Goal: Use online tool/utility: Utilize a website feature to perform a specific function

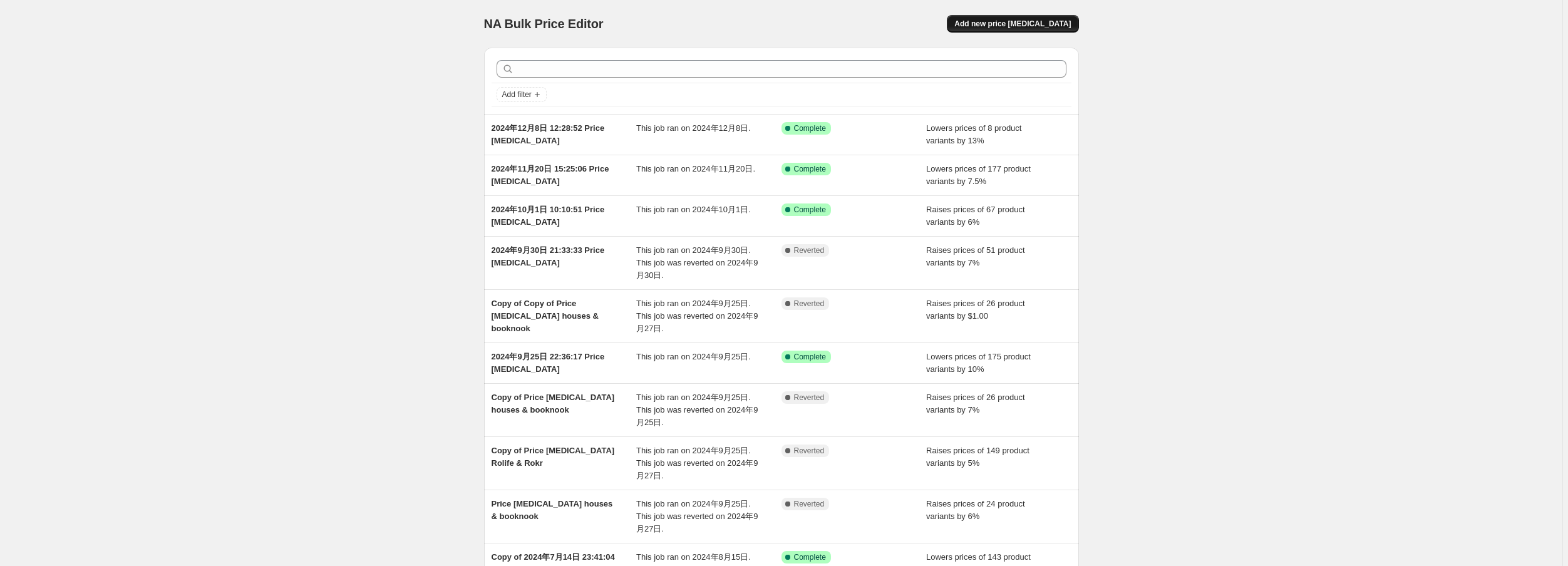
click at [1025, 23] on span "Add new price [MEDICAL_DATA]" at bounding box center [1012, 23] width 116 height 10
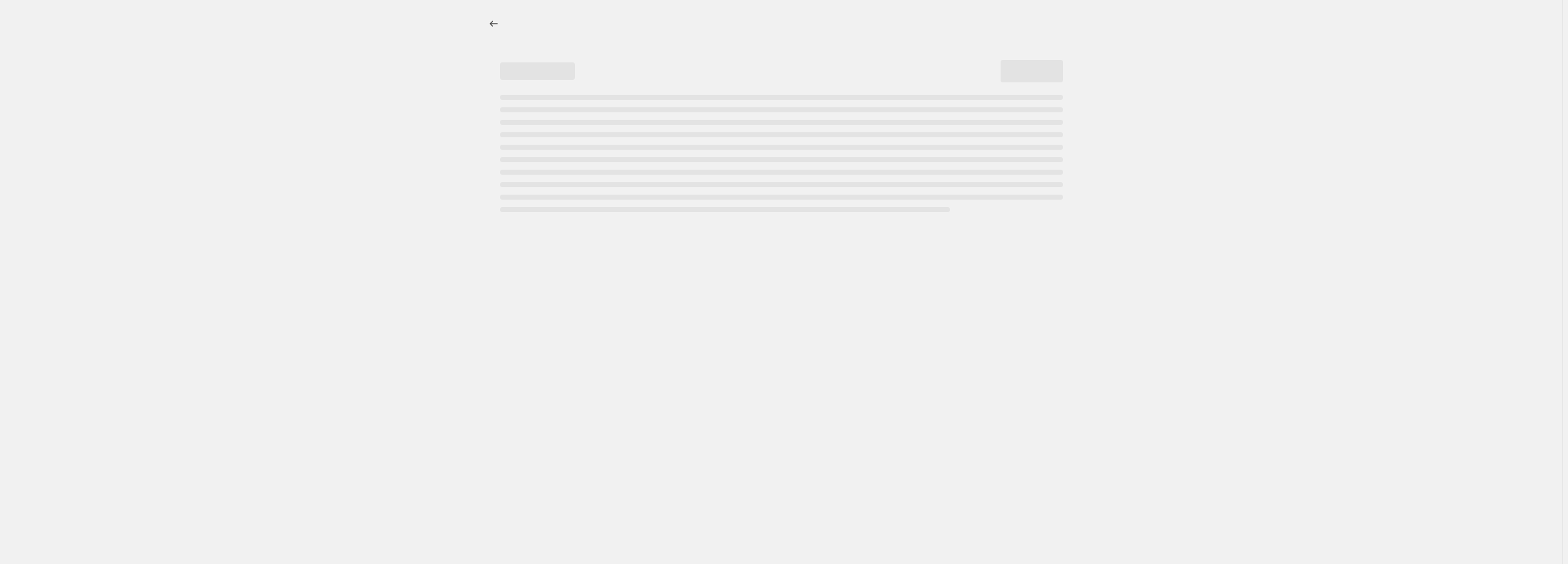
select select "percentage"
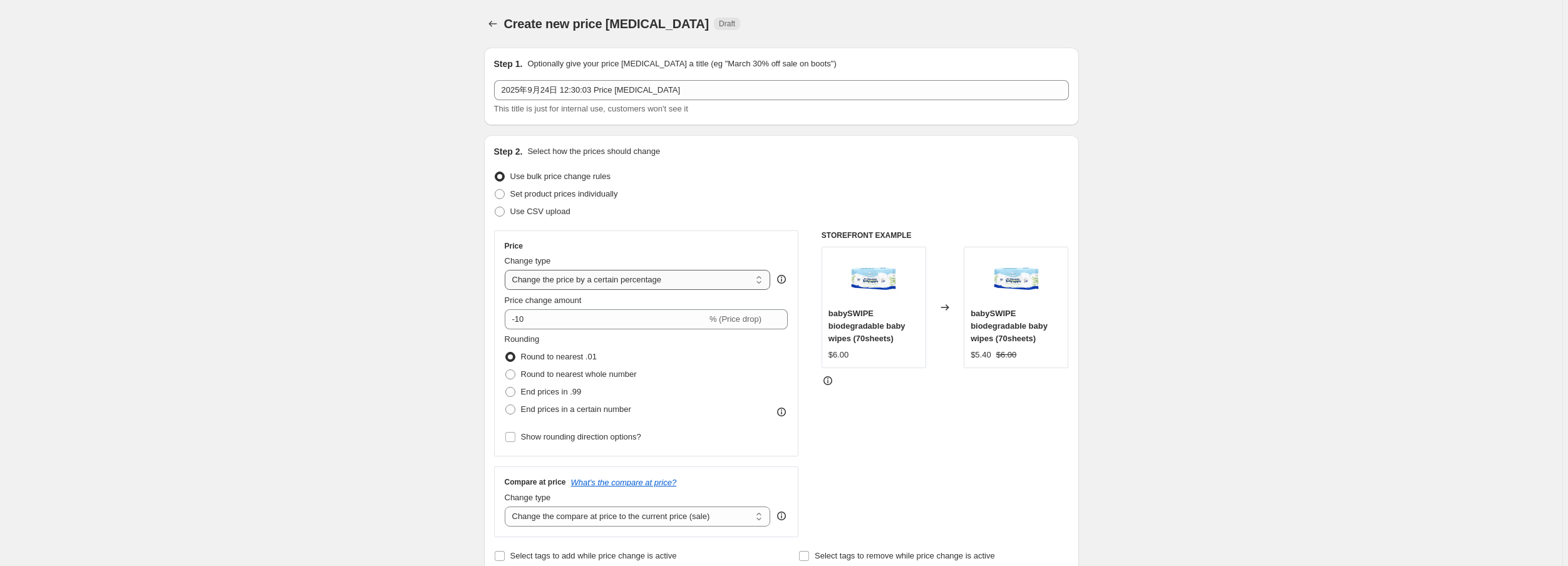
click at [636, 276] on select "Change the price to a certain amount Change the price by a certain amount Chang…" at bounding box center [638, 280] width 266 height 20
click at [635, 276] on select "Change the price to a certain amount Change the price by a certain amount Chang…" at bounding box center [638, 280] width 266 height 20
click at [596, 412] on span "End prices in a certain number" at bounding box center [576, 409] width 110 height 9
click at [506, 405] on input "End prices in a certain number" at bounding box center [506, 405] width 1 height 1
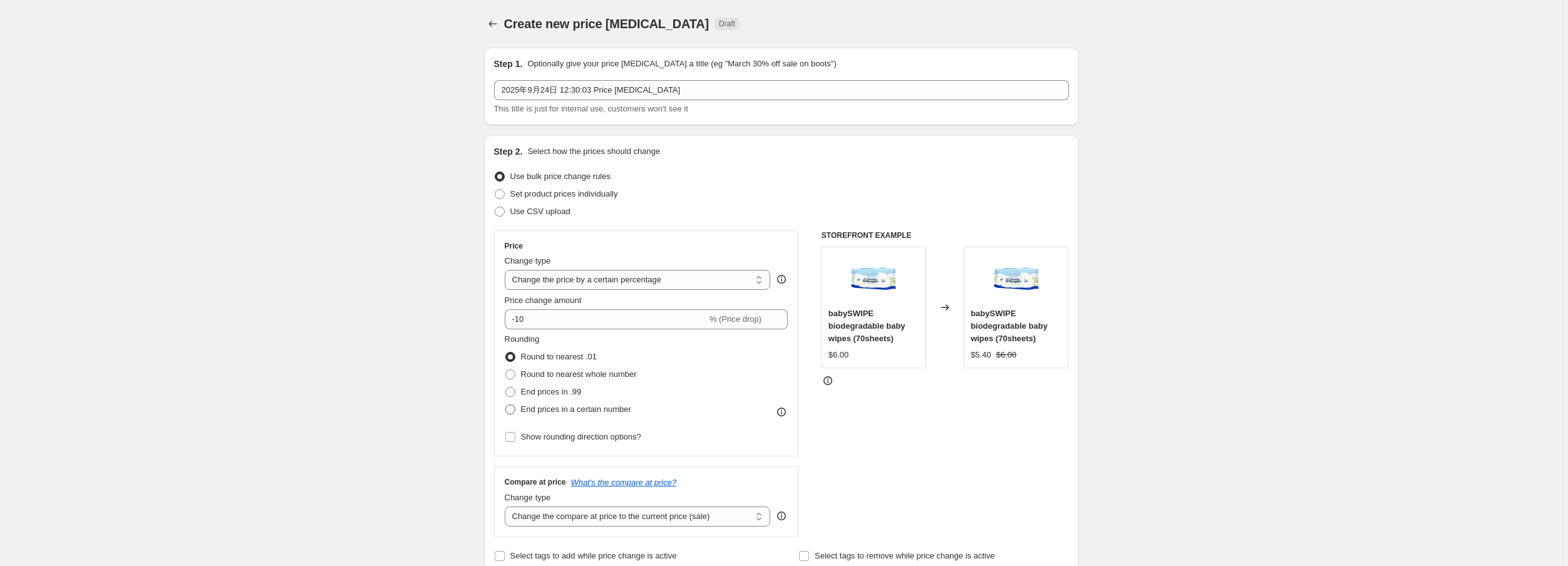
radio input "true"
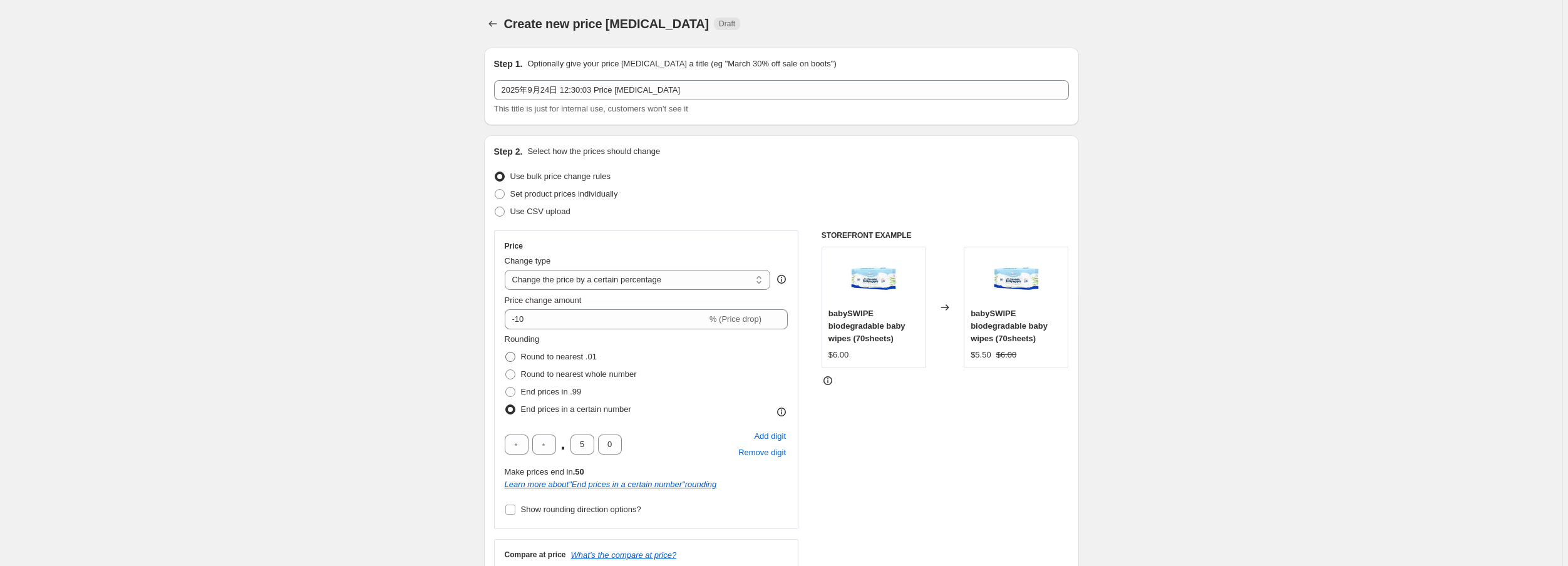
click at [543, 360] on span "Round to nearest .01" at bounding box center [559, 357] width 75 height 9
click at [506, 353] on input "Round to nearest .01" at bounding box center [506, 352] width 1 height 1
radio input "true"
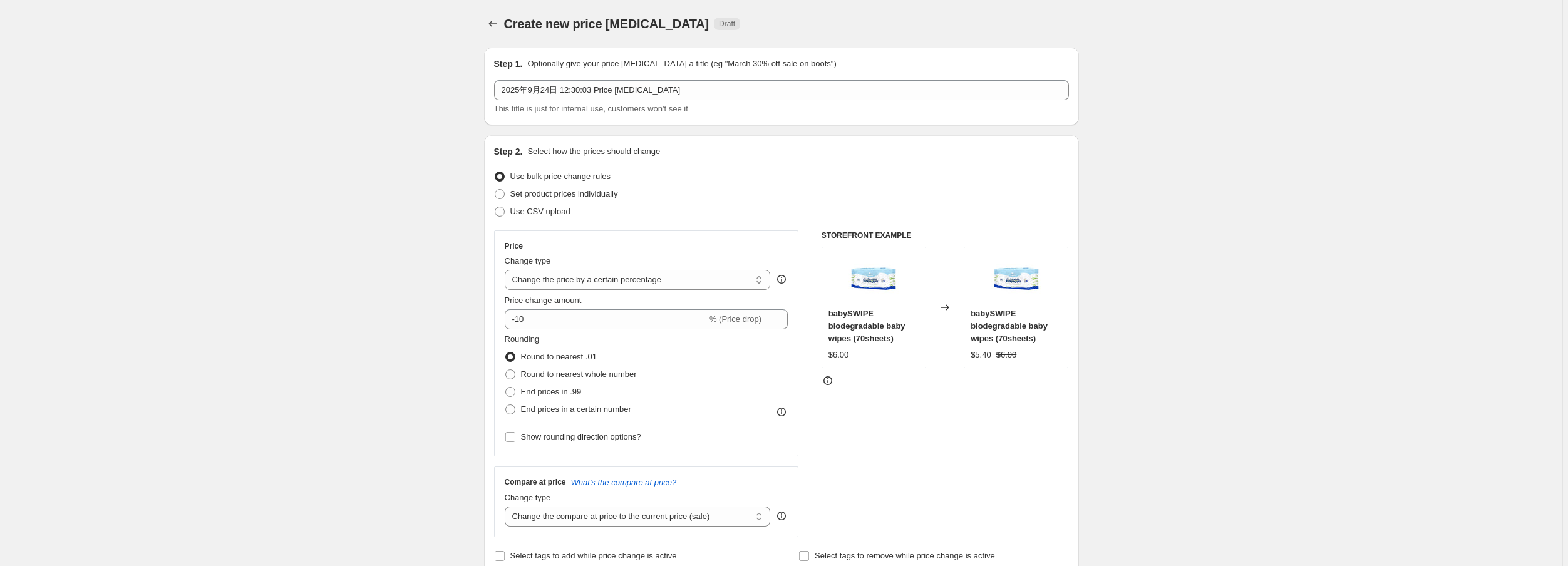
click at [583, 373] on span "Round to nearest whole number" at bounding box center [579, 374] width 116 height 9
click at [506, 370] on input "Round to nearest whole number" at bounding box center [506, 370] width 1 height 1
radio input "true"
click at [549, 390] on span "End prices in .99" at bounding box center [551, 392] width 61 height 9
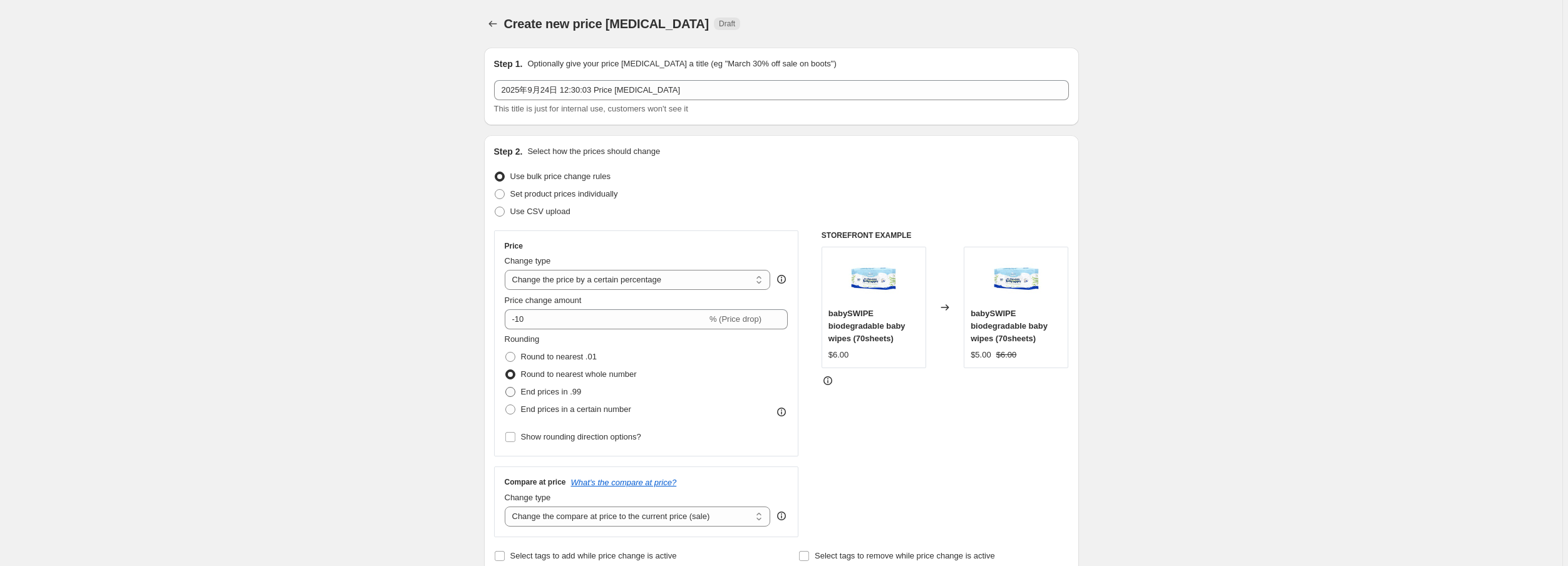
click at [506, 388] on input "End prices in .99" at bounding box center [506, 387] width 1 height 1
radio input "true"
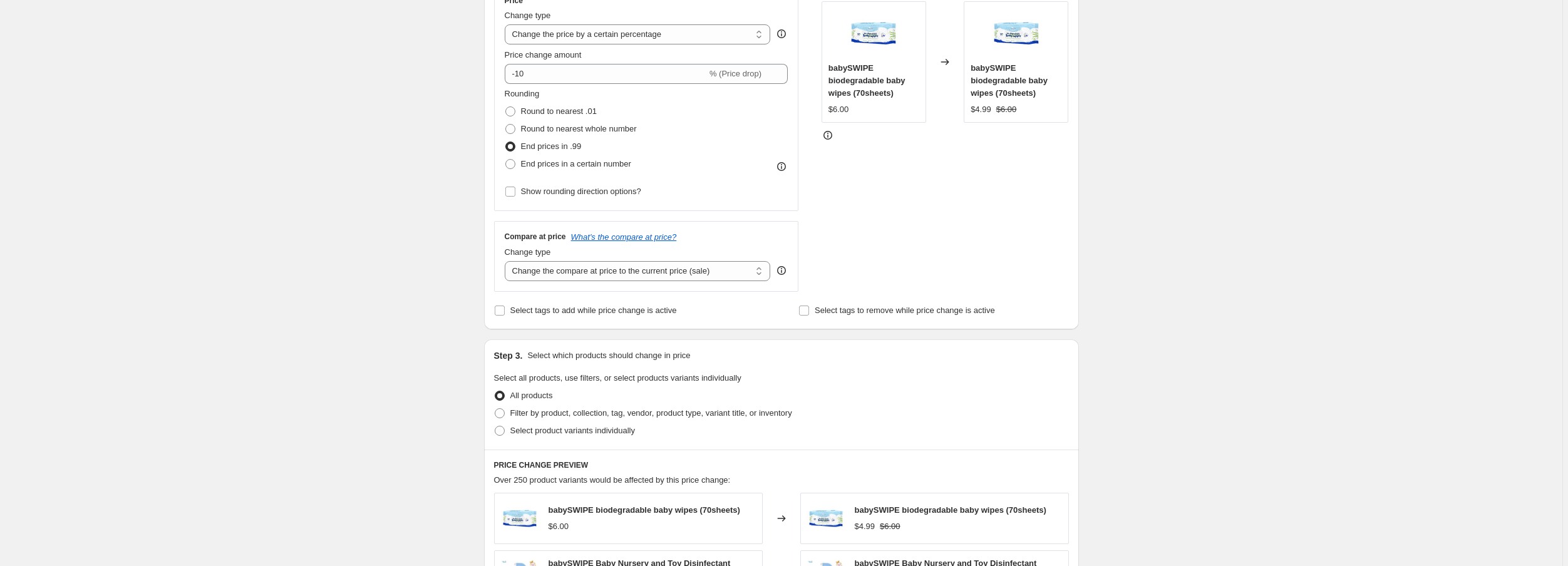
scroll to position [250, 0]
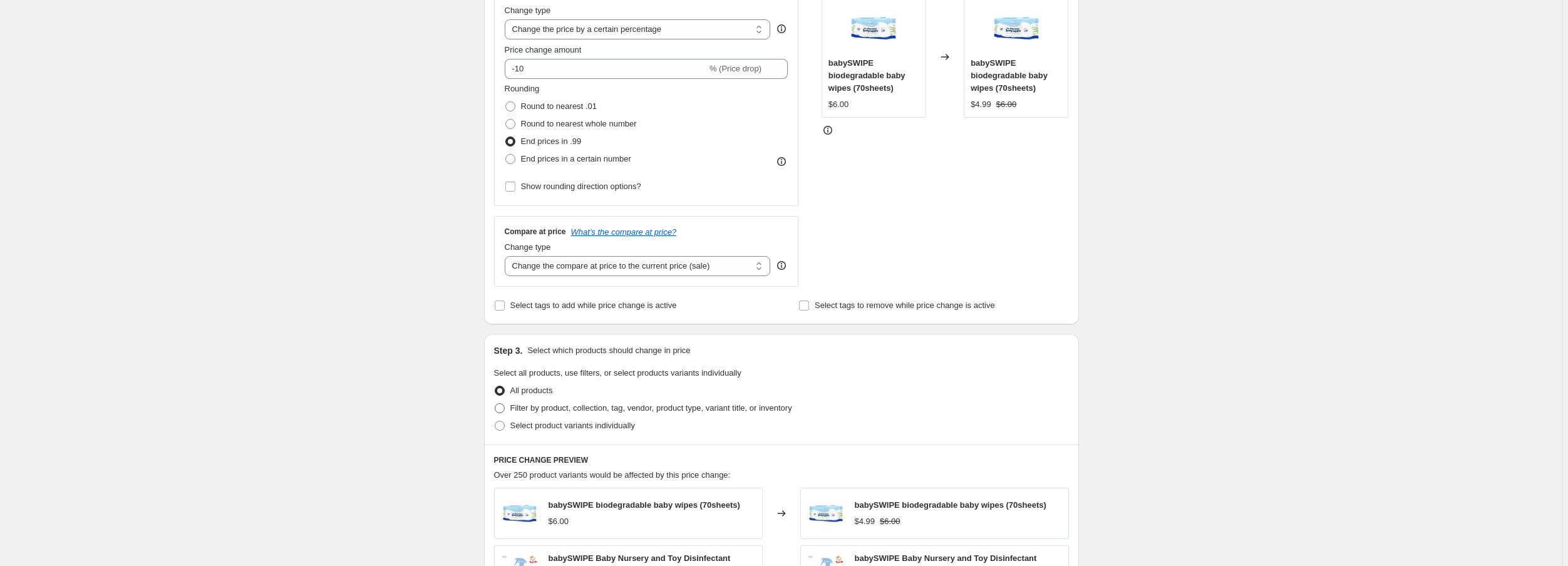
click at [591, 411] on span "Filter by product, collection, tag, vendor, product type, variant title, or inv…" at bounding box center [651, 408] width 282 height 9
click at [495, 404] on input "Filter by product, collection, tag, vendor, product type, variant title, or inv…" at bounding box center [494, 403] width 1 height 1
radio input "true"
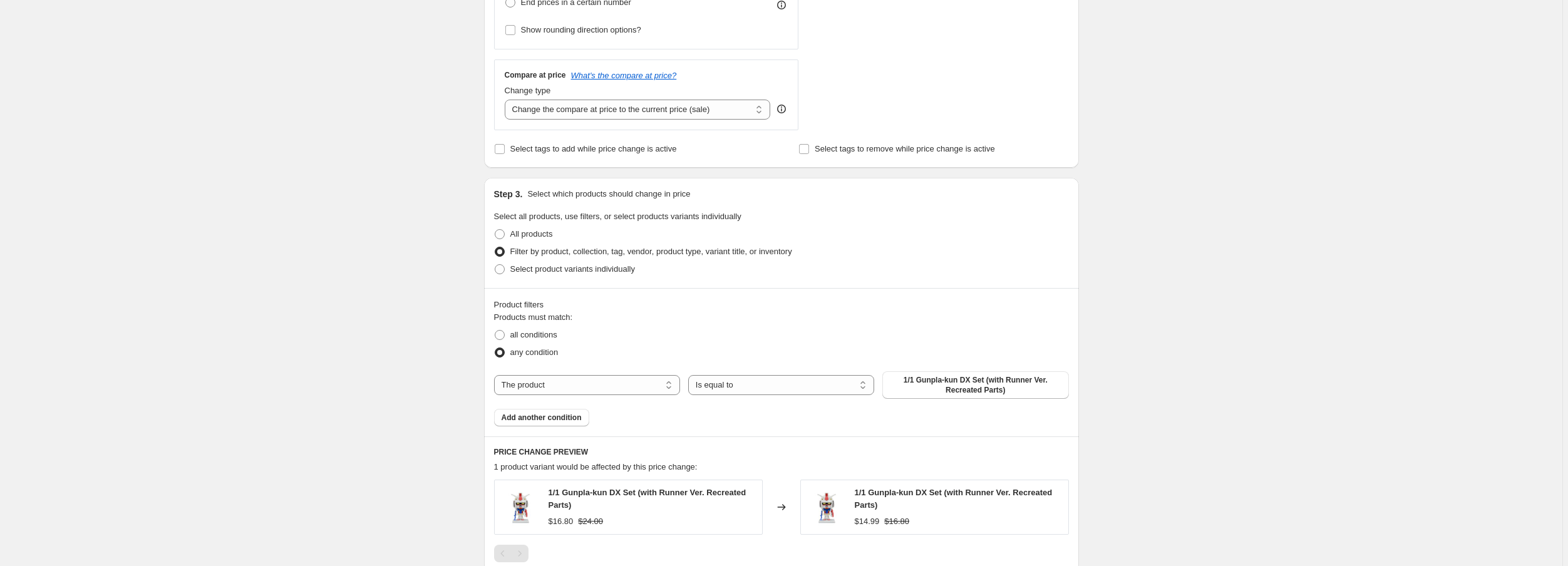
scroll to position [607, 0]
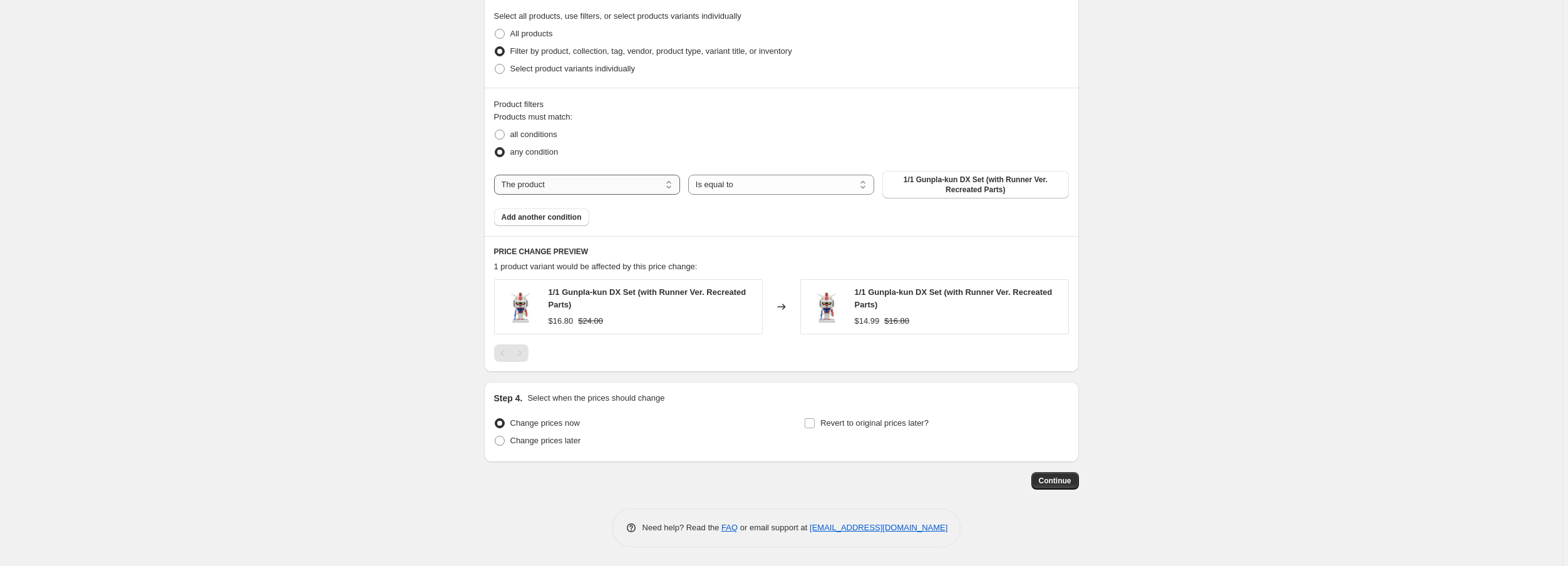
click at [551, 187] on select "The product The product's collection The product's tag The product's vendor The…" at bounding box center [587, 184] width 186 height 20
click at [757, 183] on select "Is equal to Is not equal to" at bounding box center [781, 184] width 186 height 20
click at [621, 179] on select "The product The product's collection The product's tag The product's vendor The…" at bounding box center [587, 184] width 186 height 20
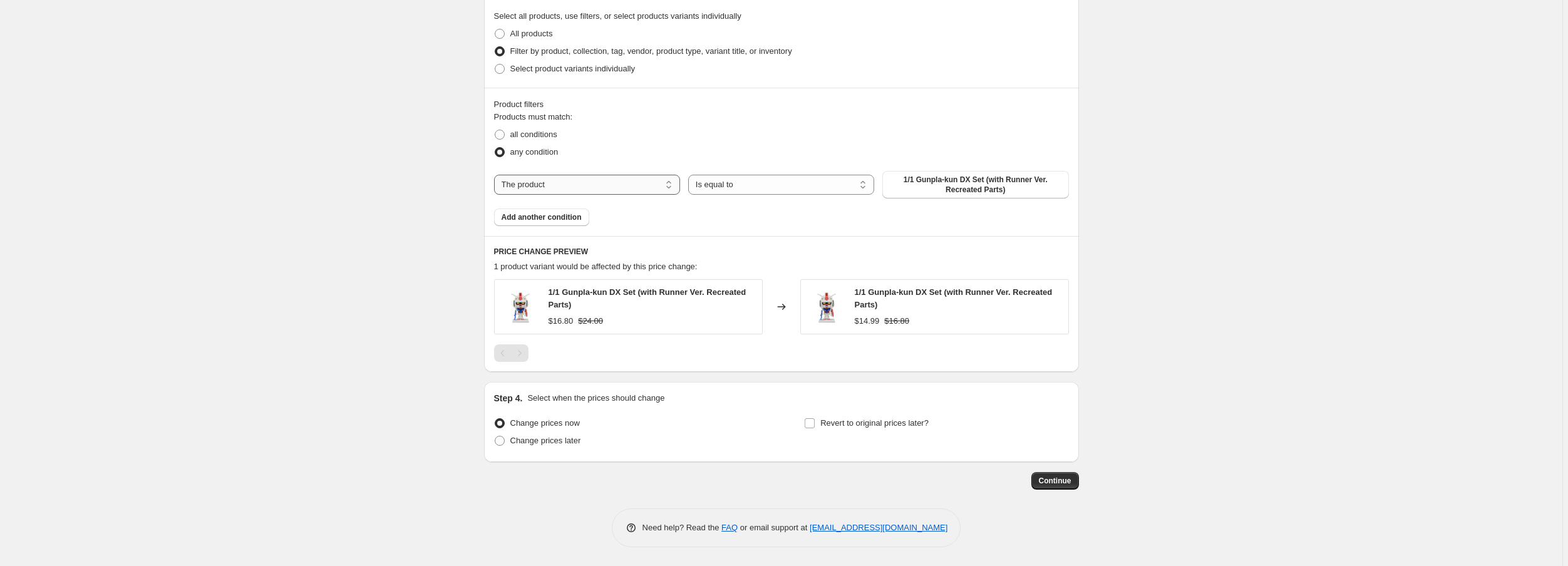
select select "vendor"
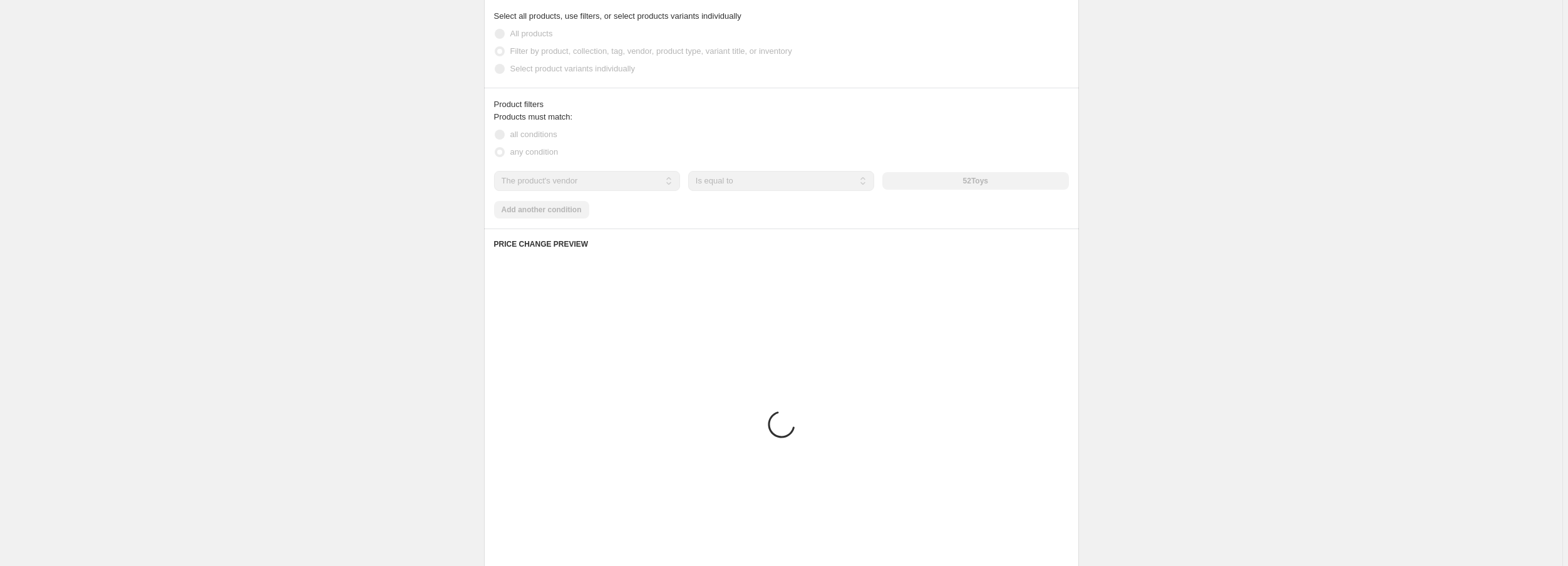
scroll to position [596, 0]
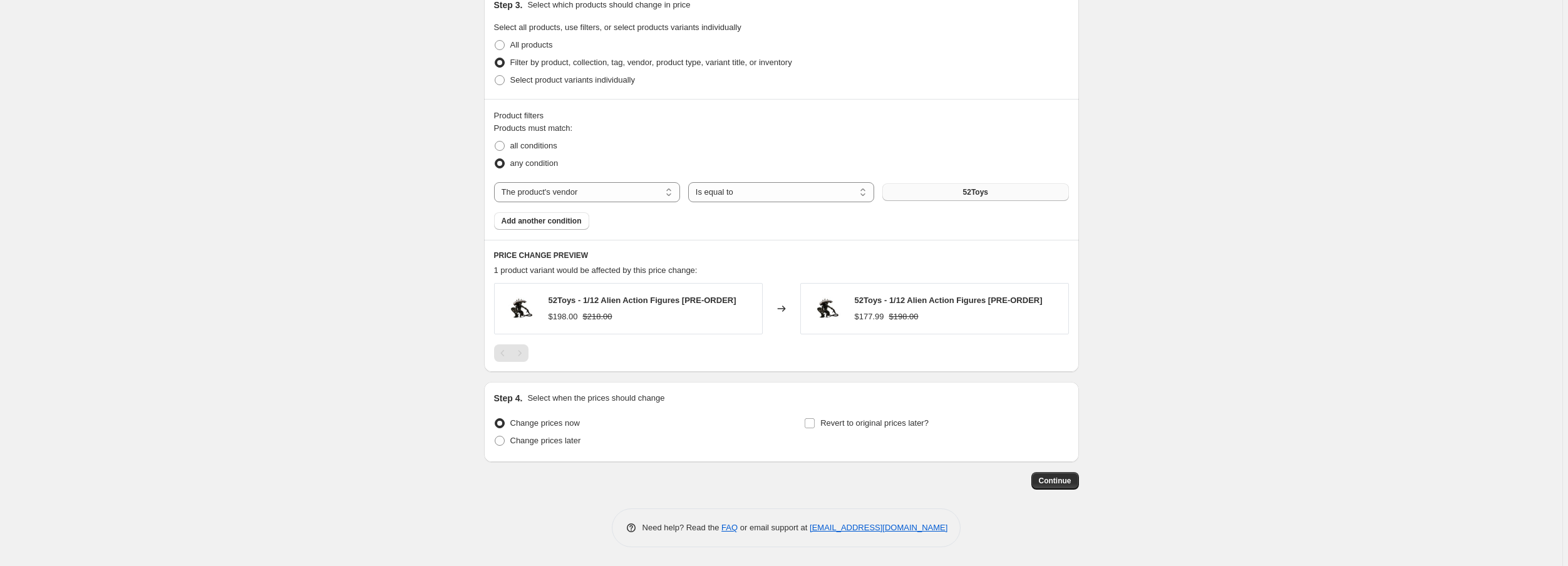
click at [985, 198] on button "52Toys" at bounding box center [975, 192] width 186 height 18
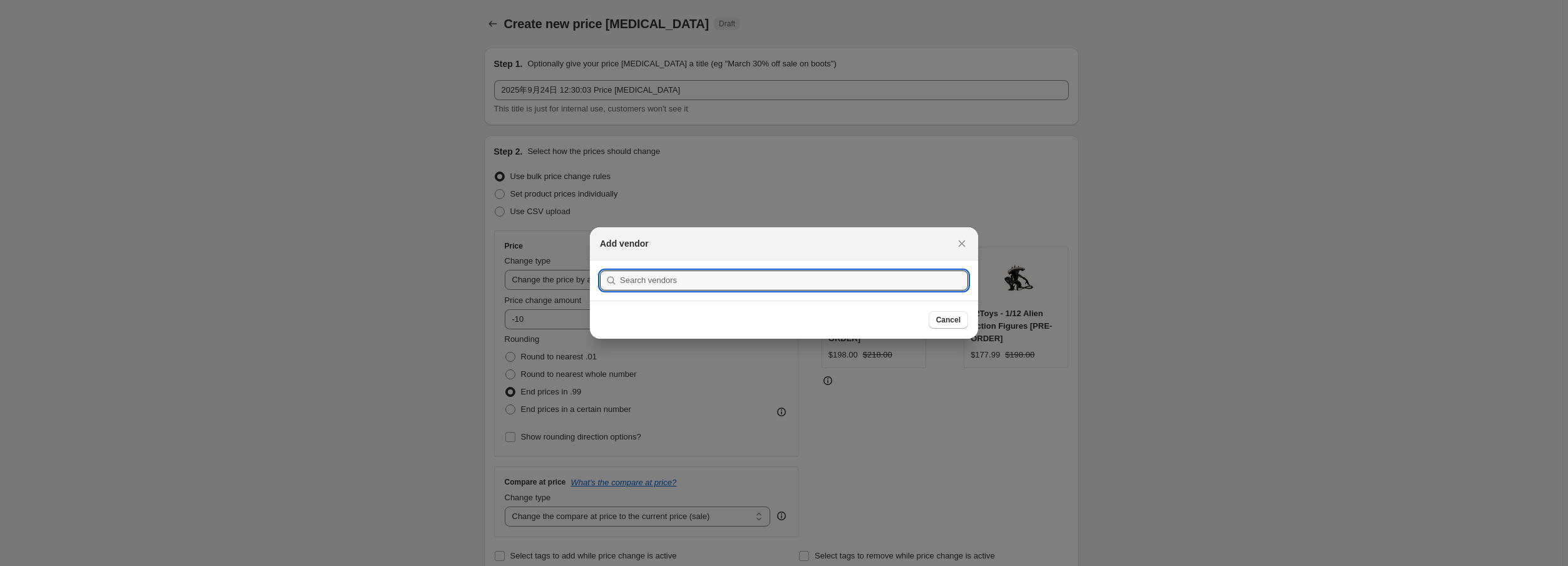
scroll to position [0, 0]
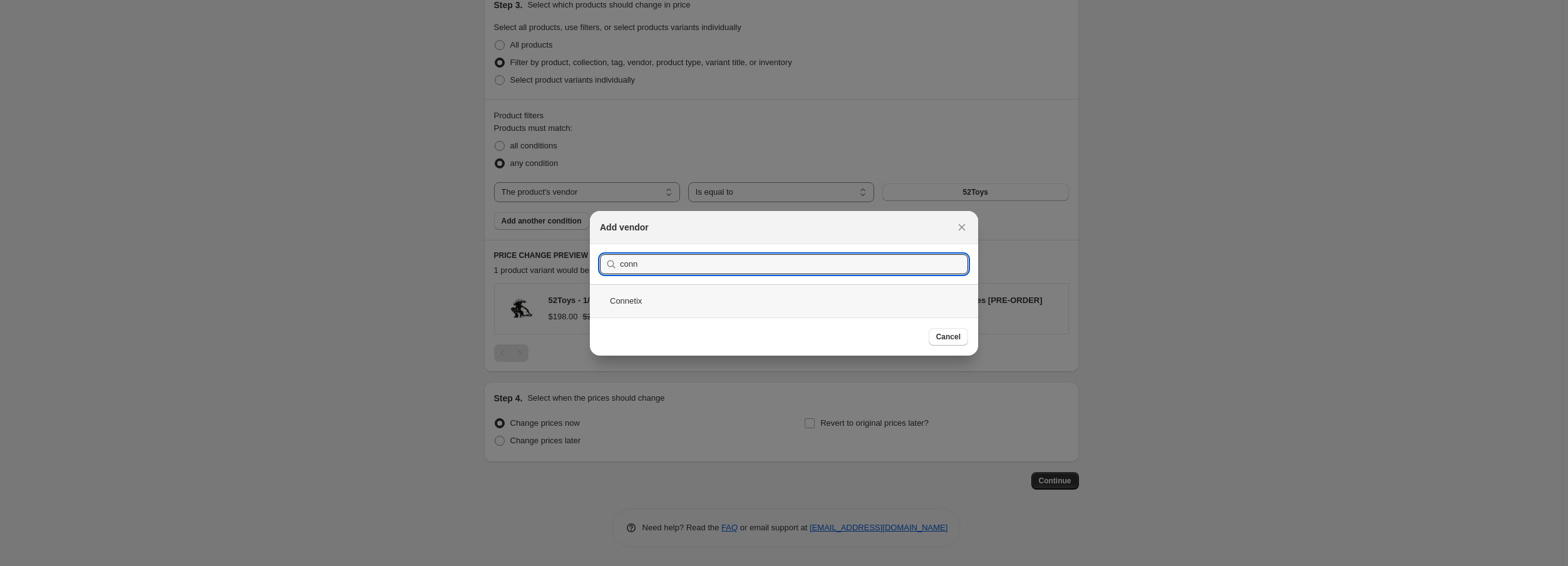
type input "conn"
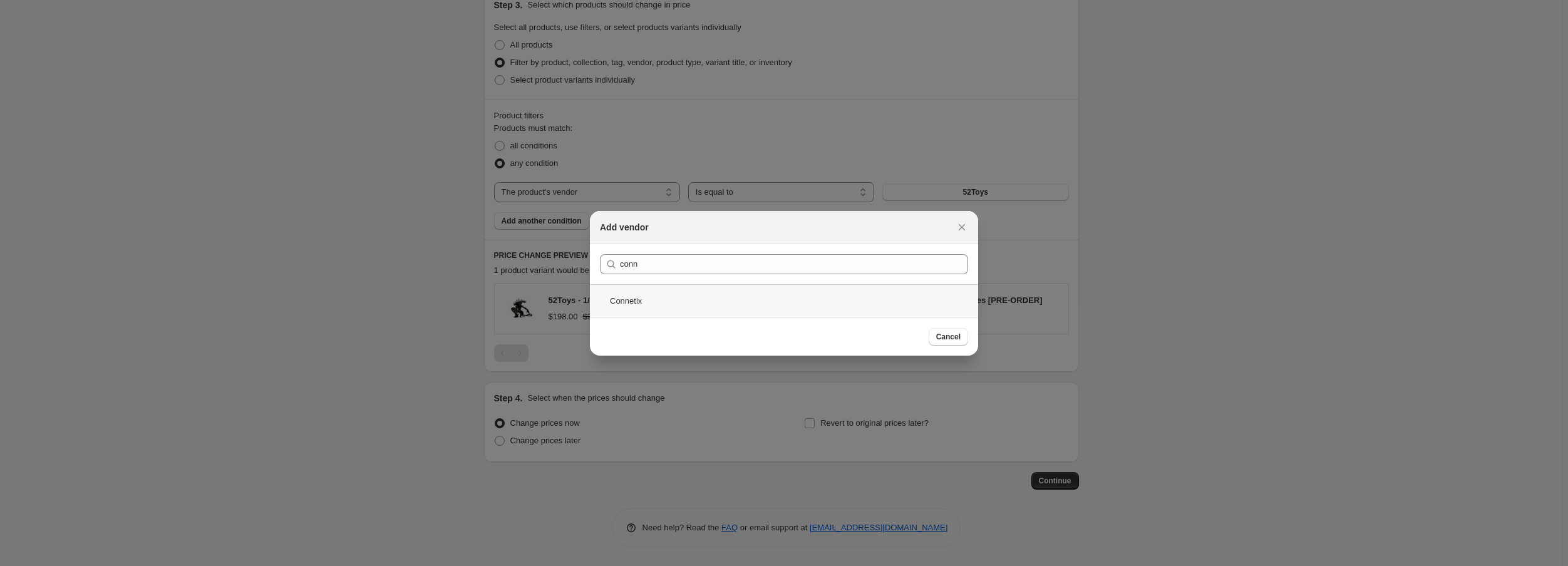
click at [640, 303] on div "Connetix" at bounding box center [784, 301] width 388 height 33
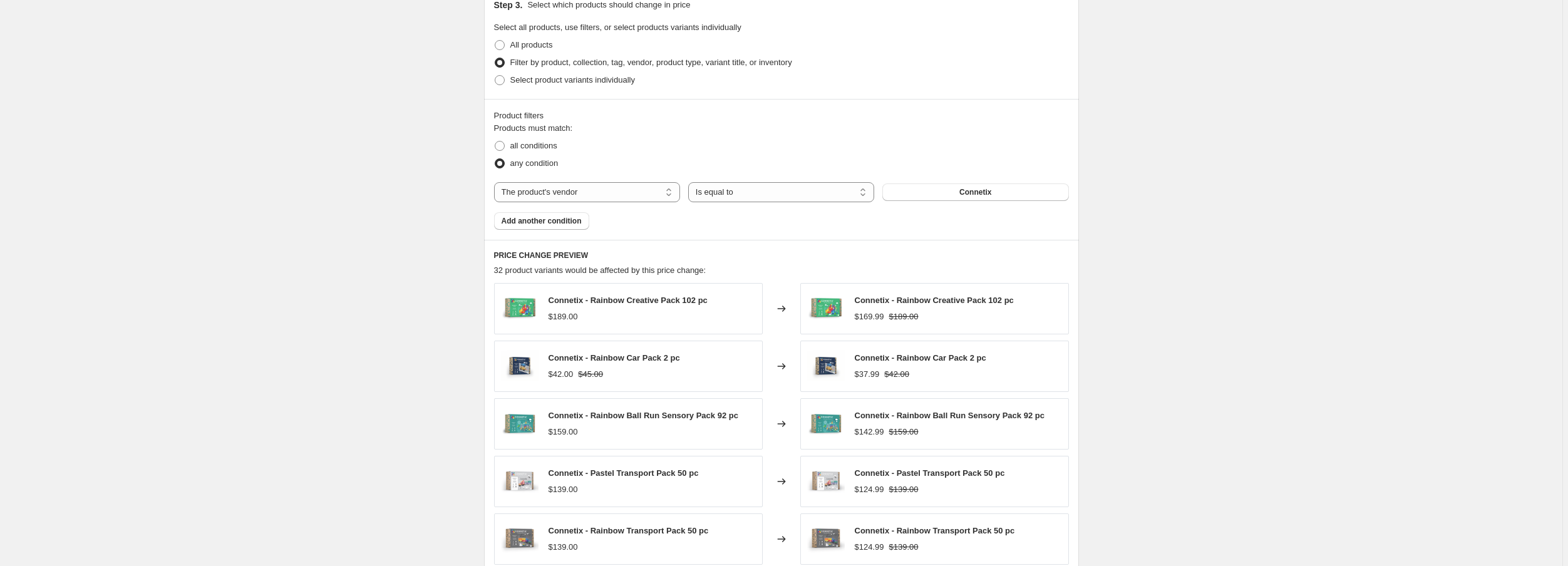
scroll to position [796, 0]
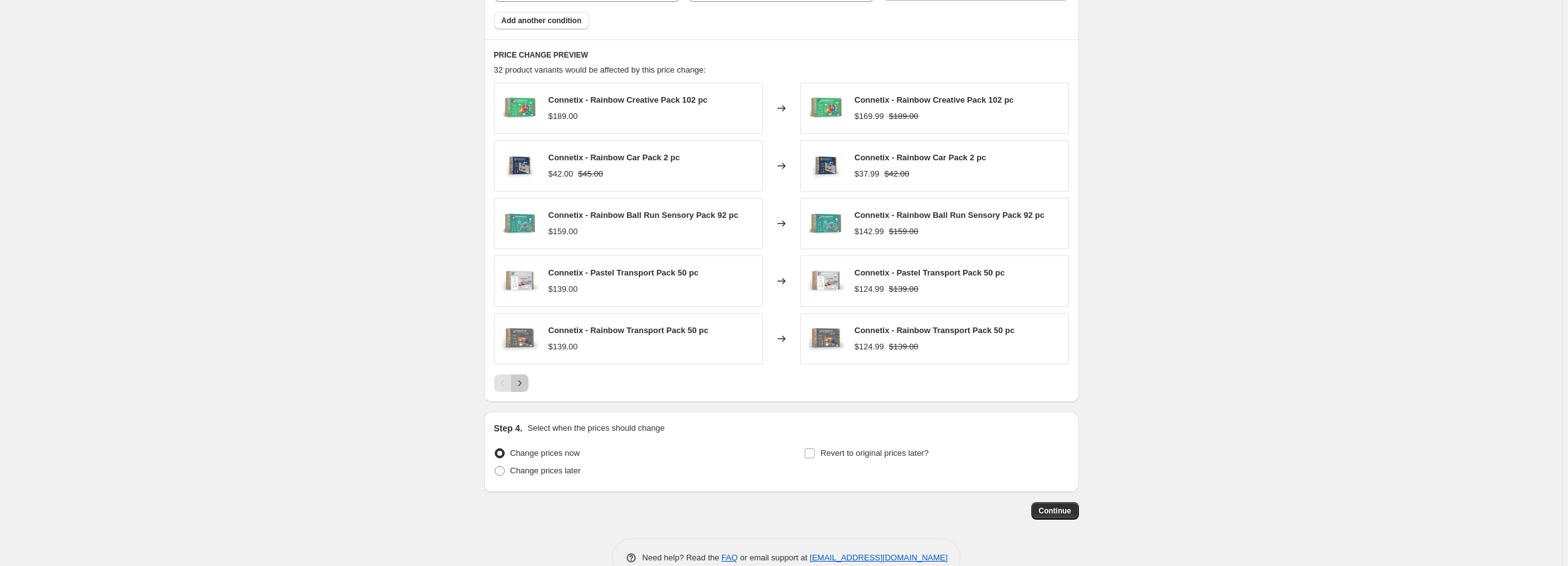
click at [524, 381] on icon "Next" at bounding box center [519, 383] width 12 height 12
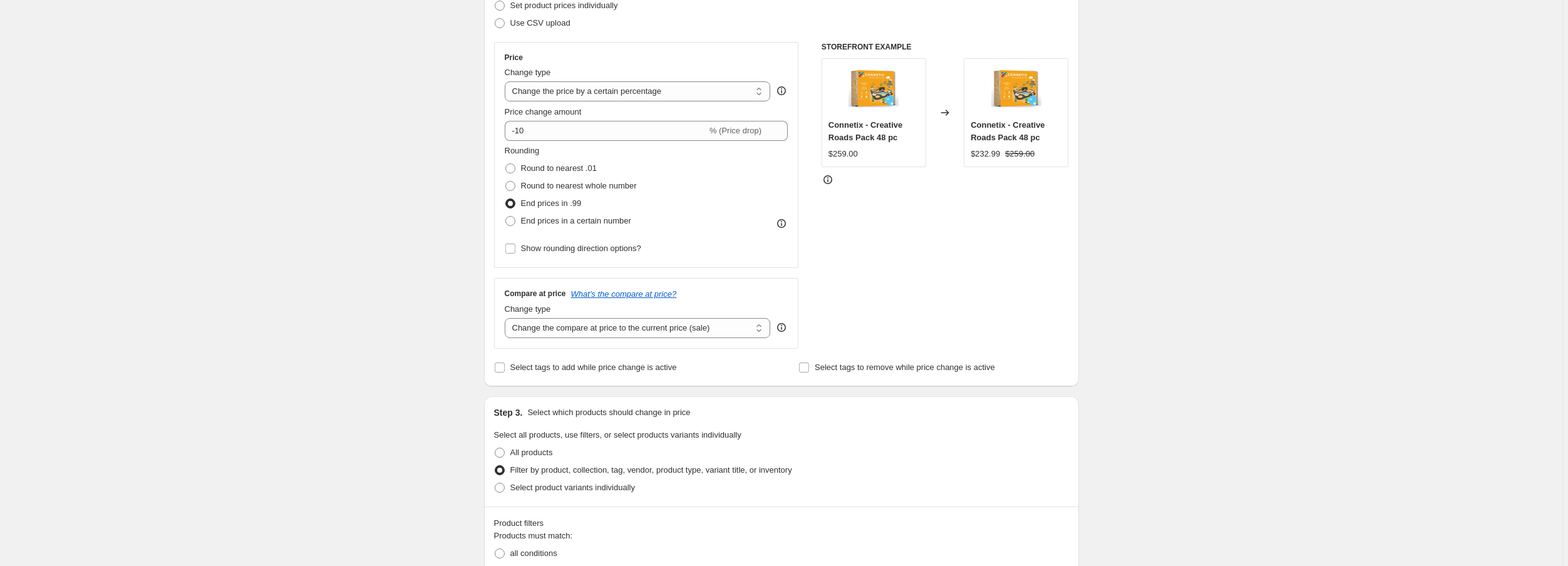
scroll to position [145, 0]
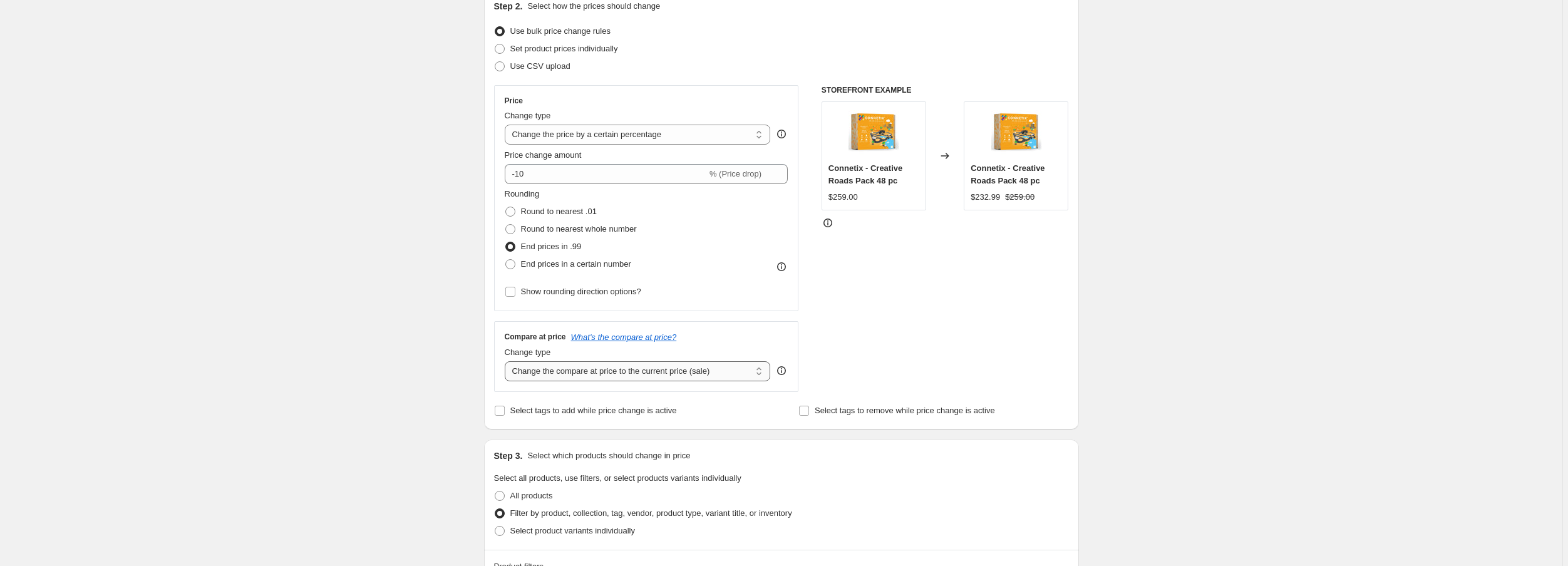
click at [563, 374] on select "Change the compare at price to the current price (sale) Change the compare at p…" at bounding box center [638, 371] width 266 height 20
click at [507, 361] on select "Change the compare at price to the current price (sale) Change the compare at p…" at bounding box center [638, 371] width 266 height 20
click at [673, 376] on select "Change the compare at price to the current price (sale) Change the compare at p…" at bounding box center [638, 371] width 266 height 20
select select "no_change"
click at [507, 361] on select "Change the compare at price to the current price (sale) Change the compare at p…" at bounding box center [638, 371] width 266 height 20
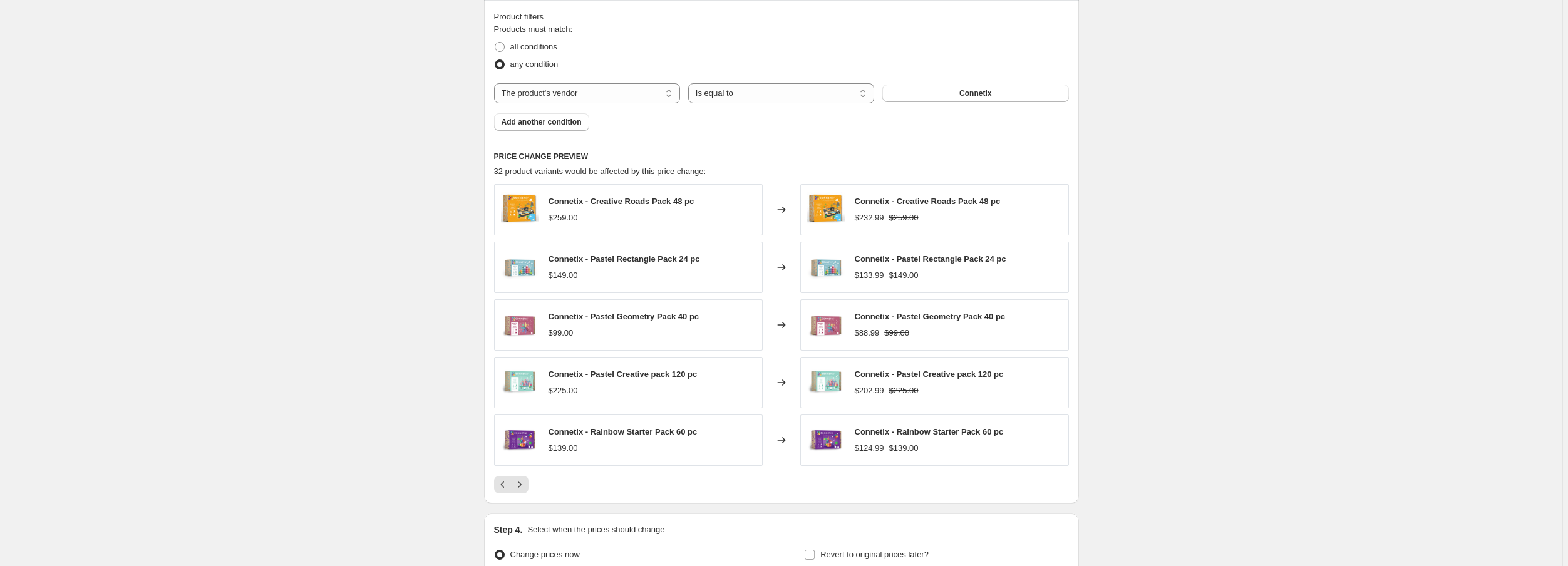
scroll to position [696, 0]
click at [1204, 366] on div "Create new price [MEDICAL_DATA]. This page is ready Create new price [MEDICAL_D…" at bounding box center [781, 0] width 1562 height 1392
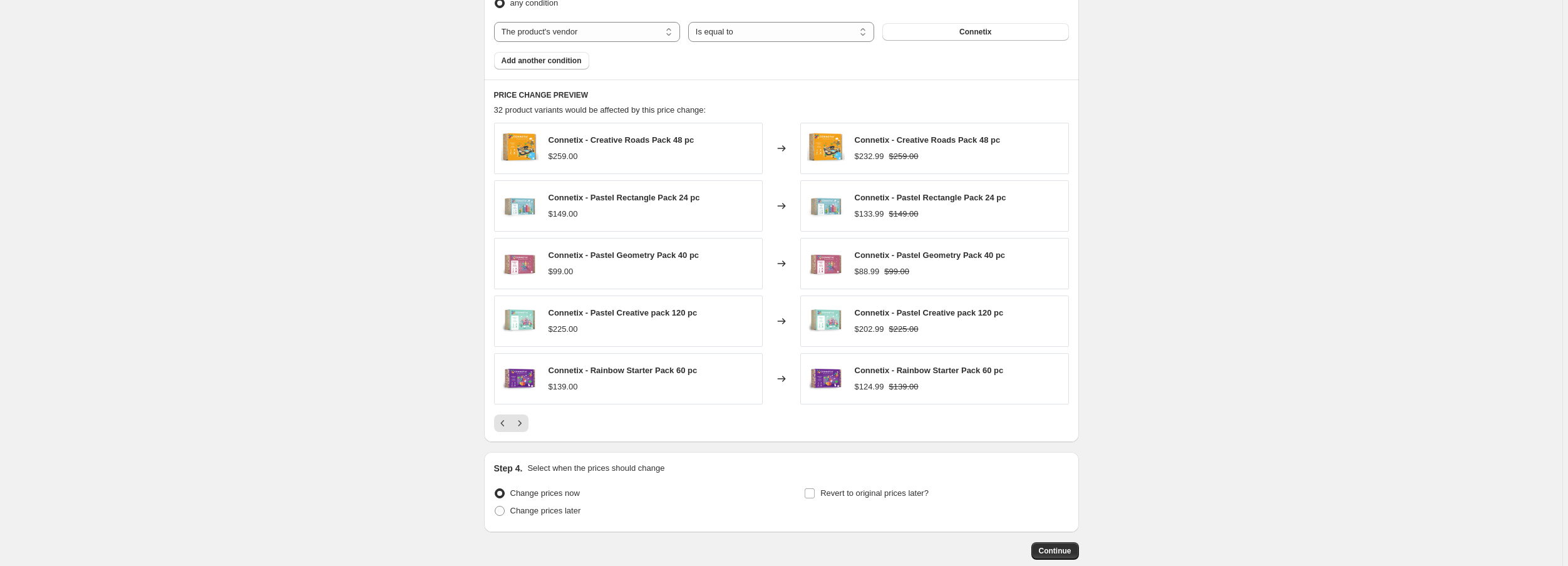
scroll to position [796, 0]
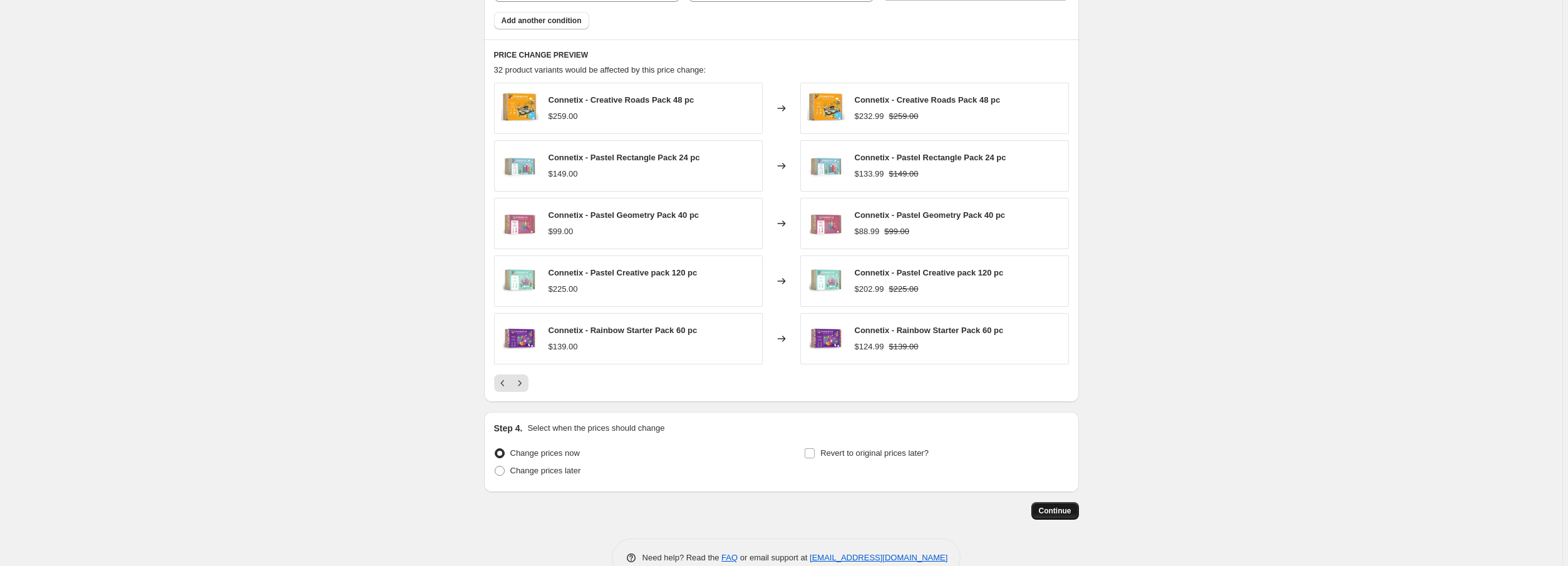
click at [1052, 508] on span "Continue" at bounding box center [1055, 511] width 33 height 10
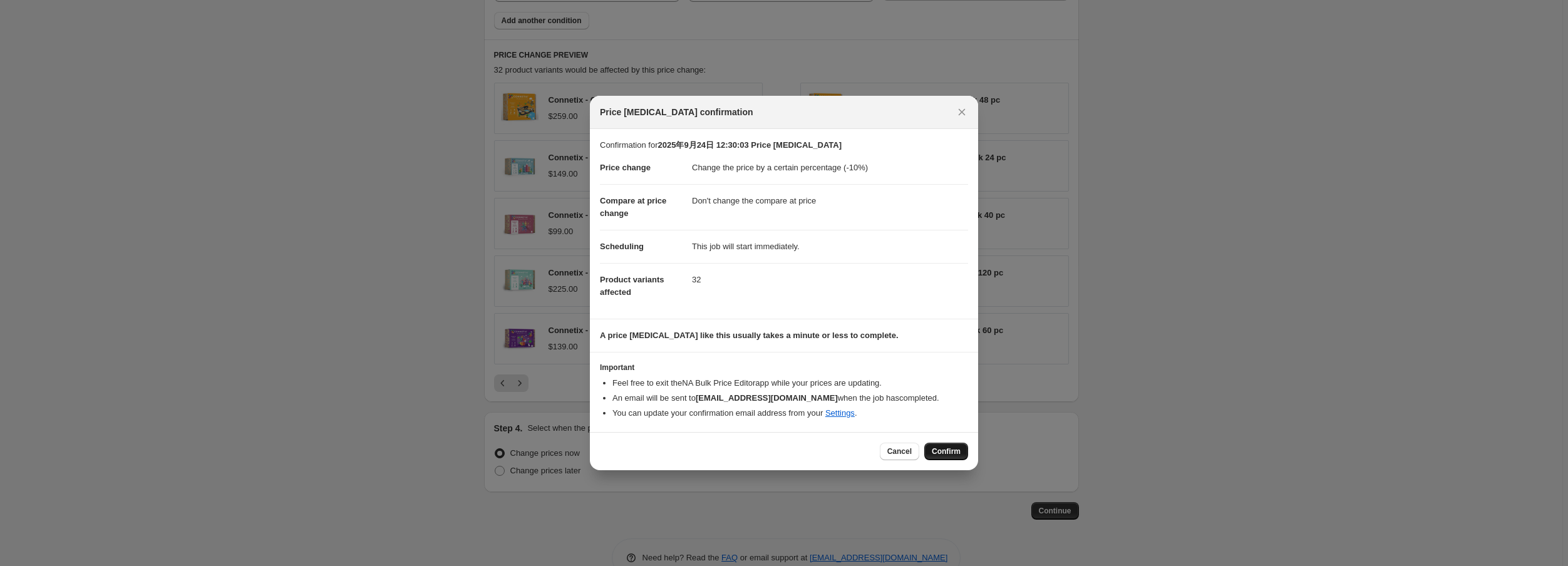
click at [949, 451] on span "Confirm" at bounding box center [946, 451] width 29 height 10
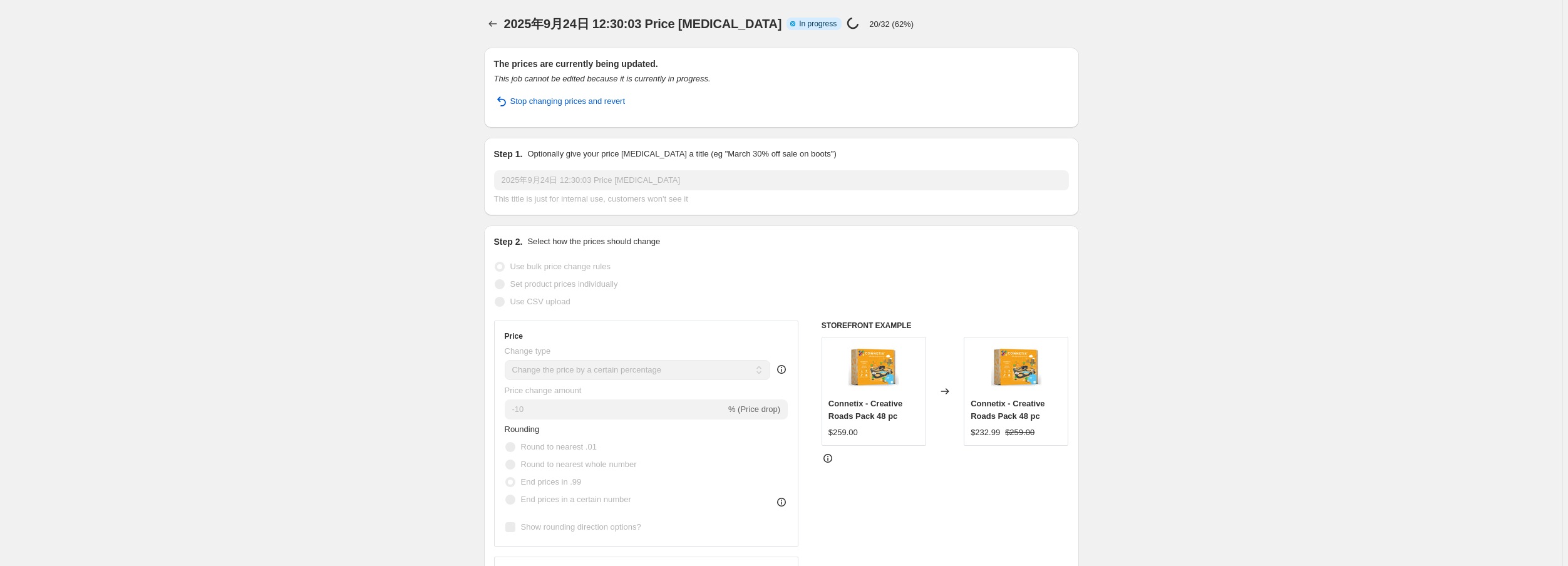
select select "percentage"
select select "no_change"
select select "vendor"
